Goal: Task Accomplishment & Management: Complete application form

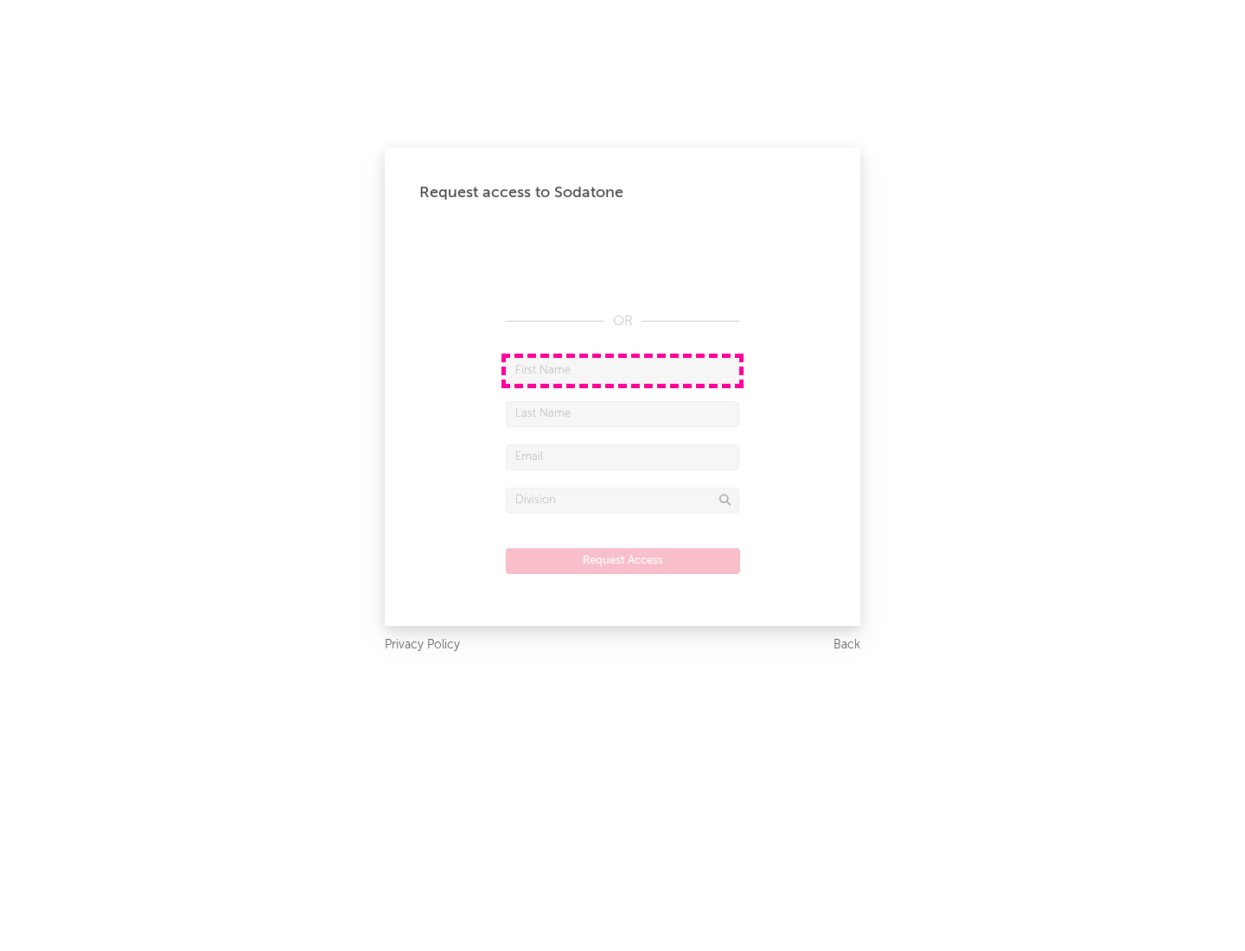
click at [622, 370] on input "text" at bounding box center [622, 371] width 233 height 26
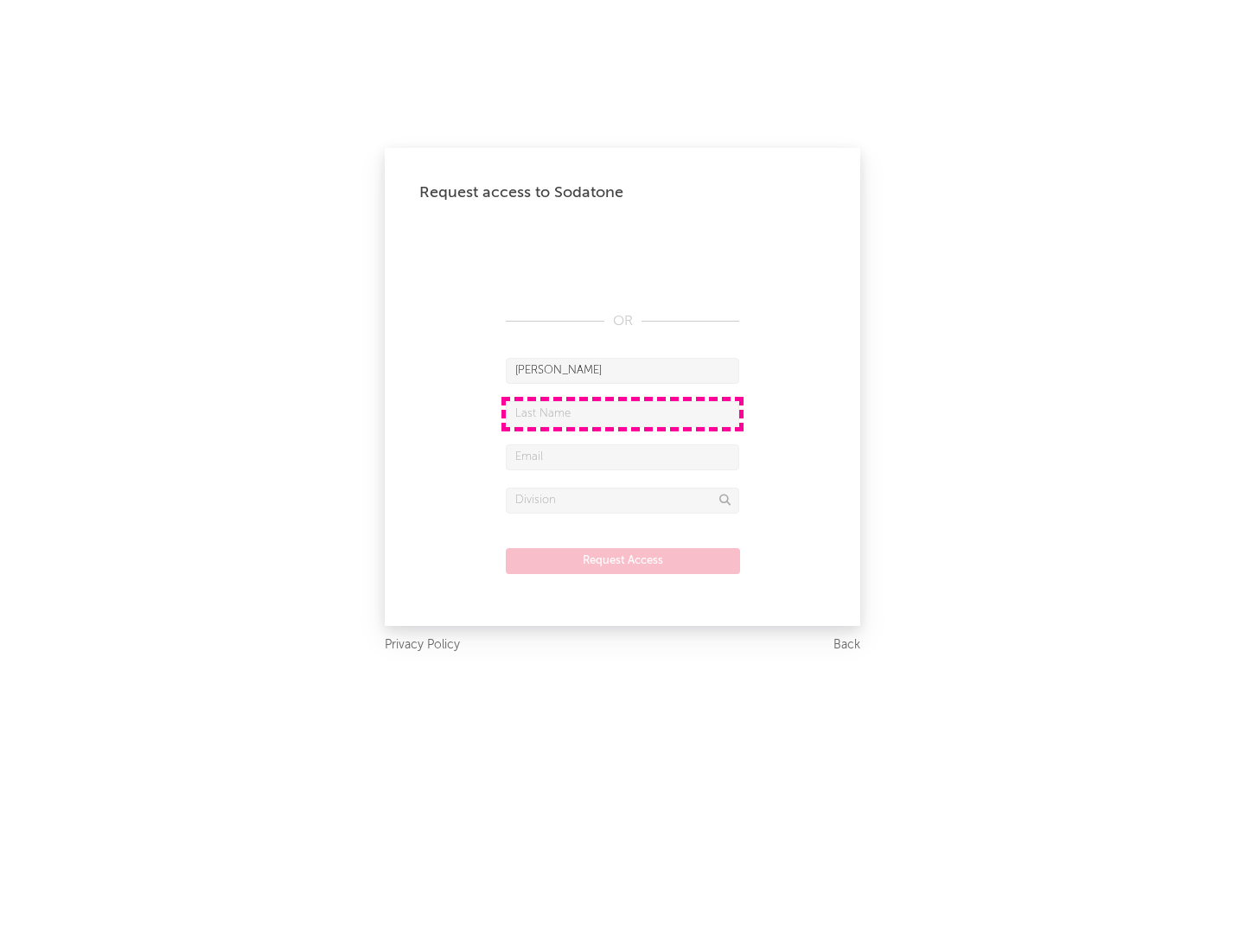
type input "[PERSON_NAME]"
click at [622, 413] on input "text" at bounding box center [622, 414] width 233 height 26
type input "[PERSON_NAME]"
click at [622, 456] on input "text" at bounding box center [622, 457] width 233 height 26
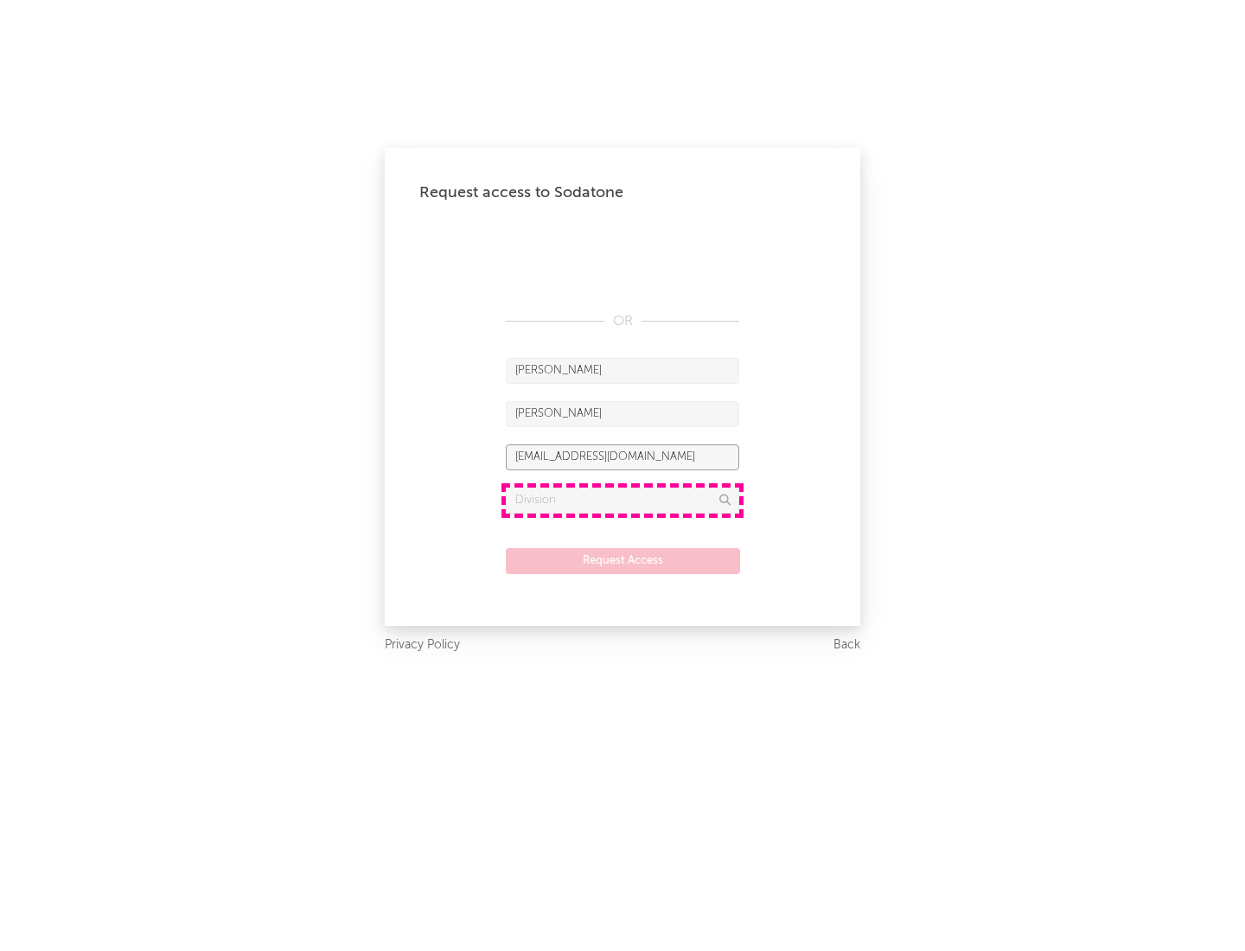
type input "[EMAIL_ADDRESS][DOMAIN_NAME]"
click at [622, 500] on input "text" at bounding box center [622, 500] width 233 height 26
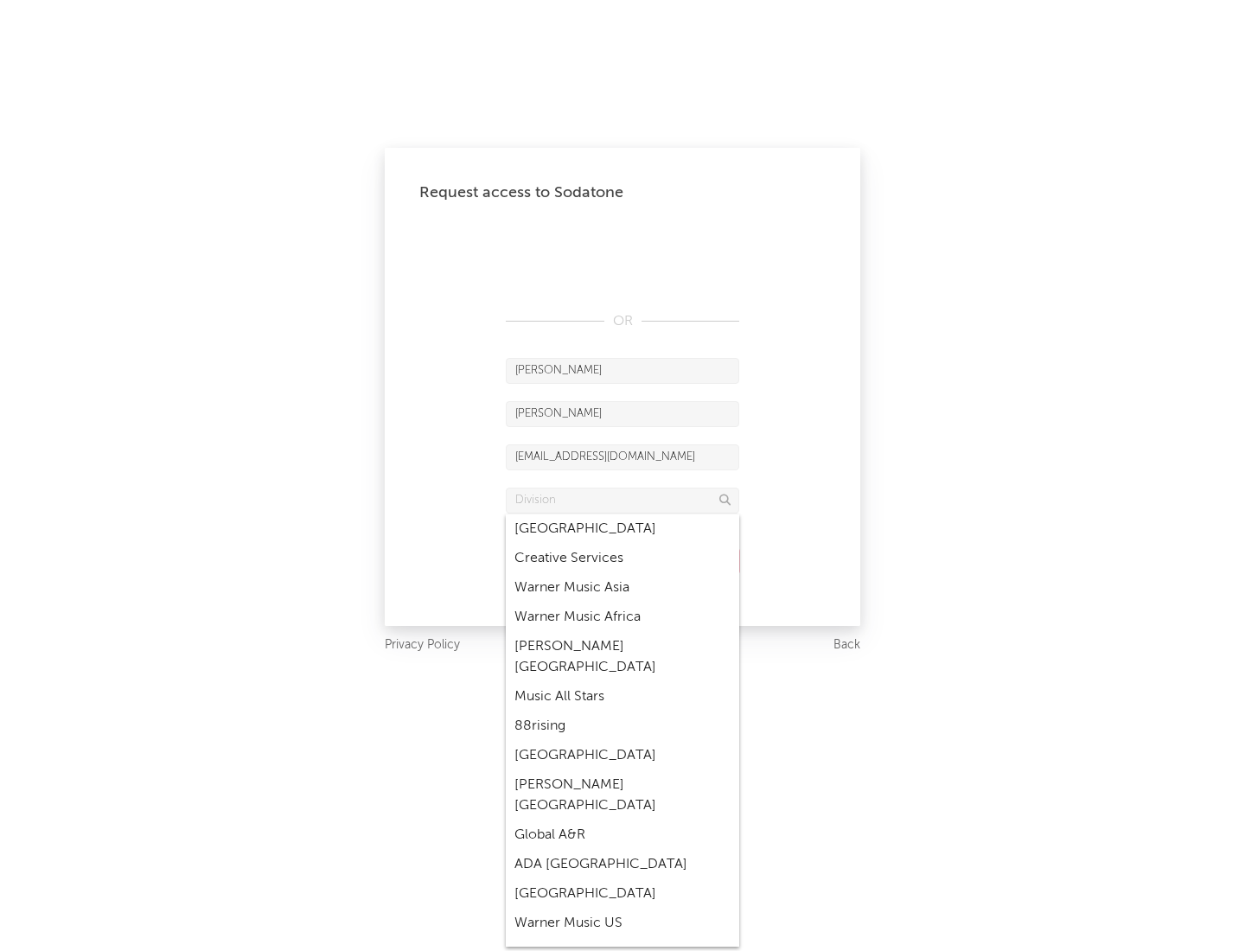
click at [617, 682] on div "Music All Stars" at bounding box center [622, 696] width 233 height 29
type input "Music All Stars"
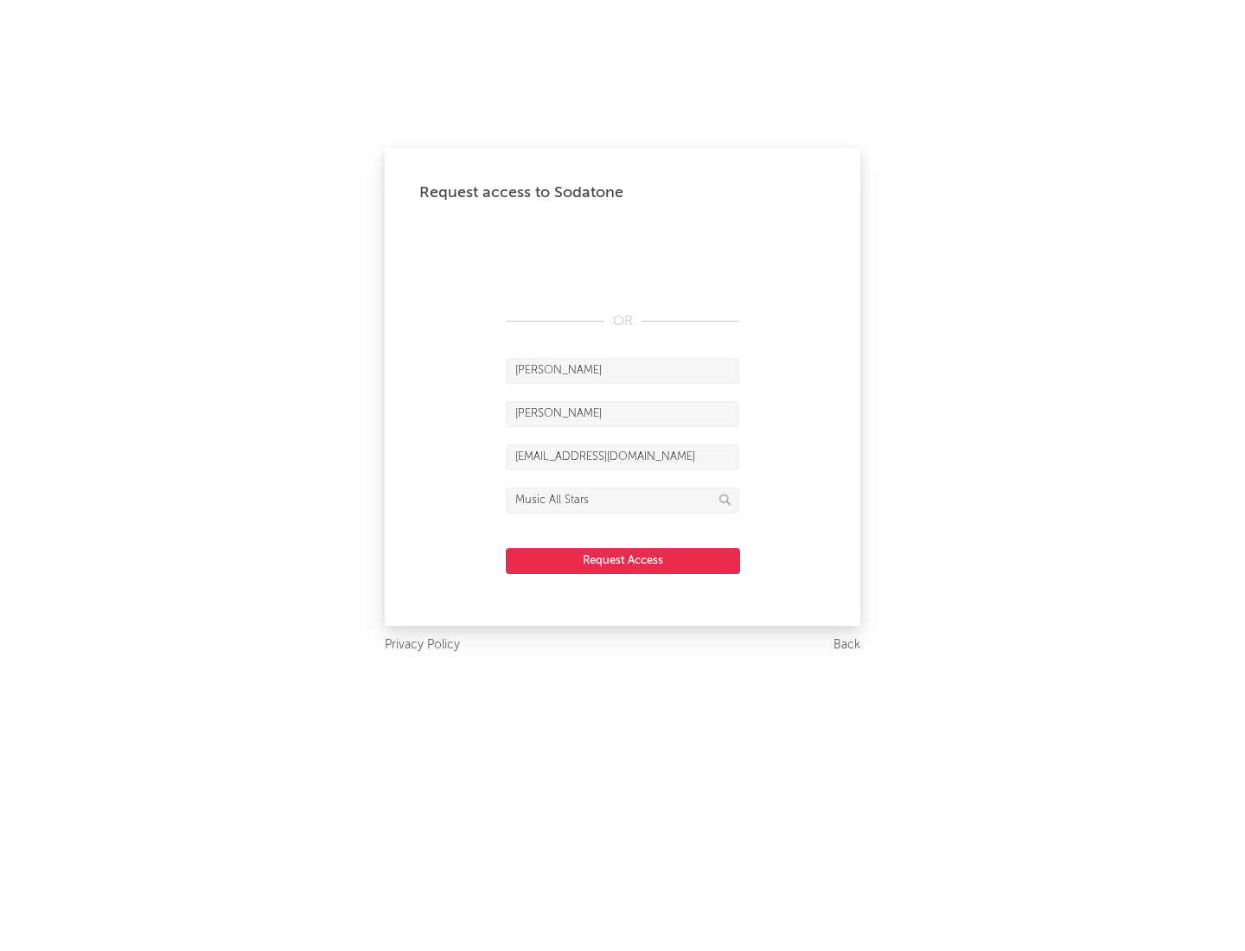
click at [622, 560] on button "Request Access" at bounding box center [623, 561] width 234 height 26
